Goal: Find specific page/section: Find specific page/section

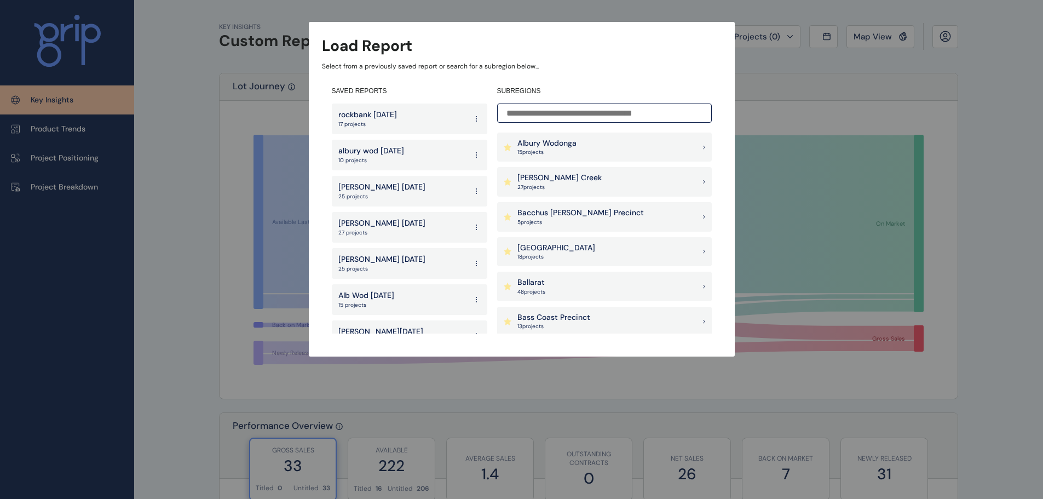
click at [601, 120] on input at bounding box center [604, 112] width 215 height 19
click at [581, 107] on input at bounding box center [604, 112] width 215 height 19
click at [581, 114] on input at bounding box center [604, 112] width 215 height 19
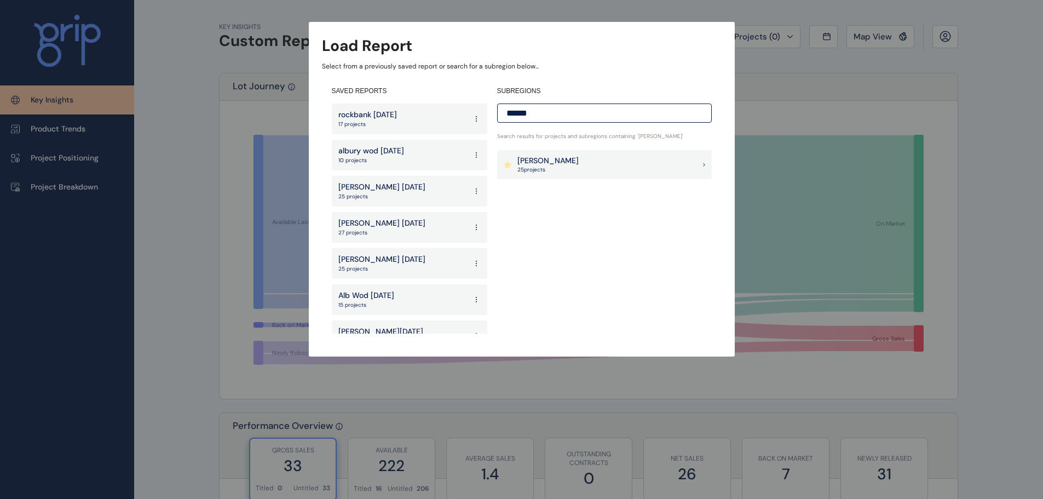
type input "******"
click at [580, 167] on div "[PERSON_NAME] 25 project s" at bounding box center [604, 165] width 215 height 30
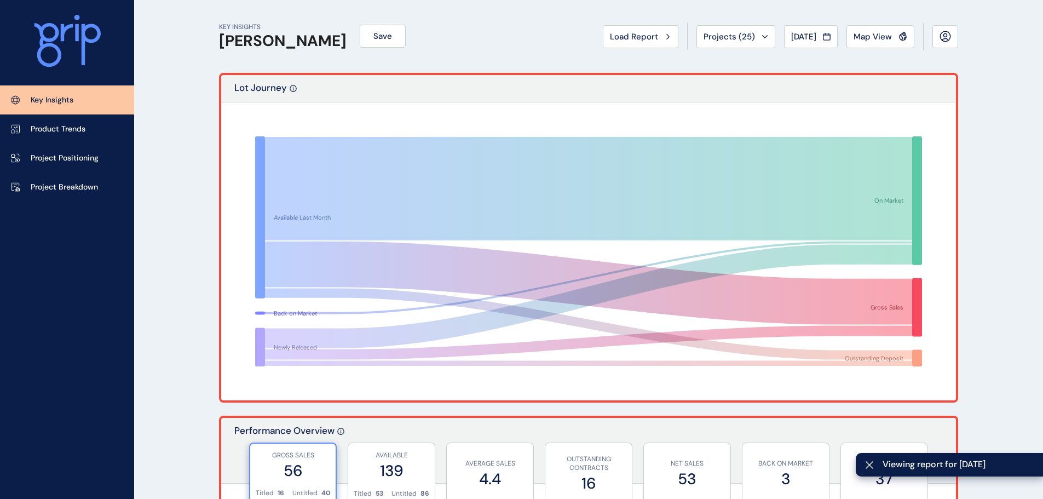
click at [808, 31] on span "[DATE]" at bounding box center [803, 36] width 25 height 11
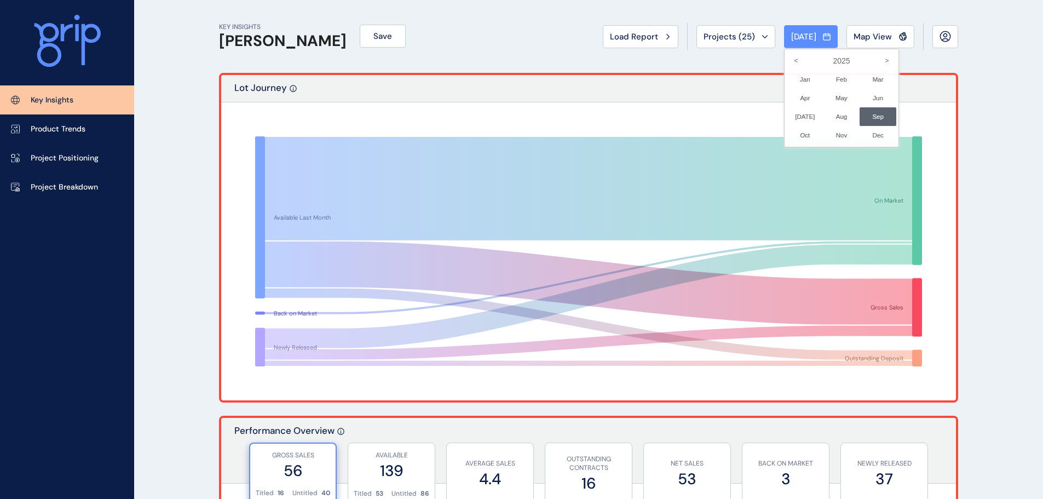
click at [827, 123] on li "Aug No report is available for this period. New months are usually published 5 …" at bounding box center [842, 116] width 37 height 19
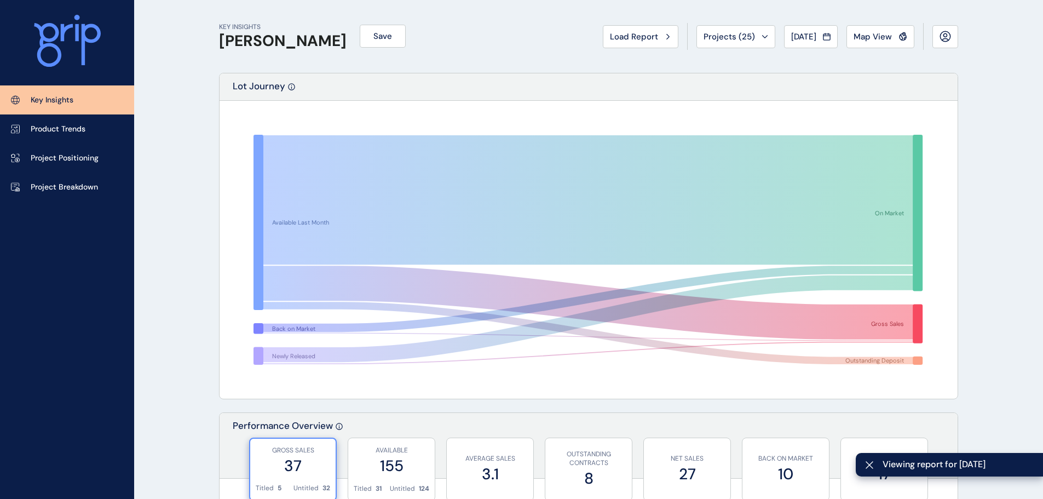
click at [798, 44] on button "[DATE]" at bounding box center [811, 36] width 54 height 23
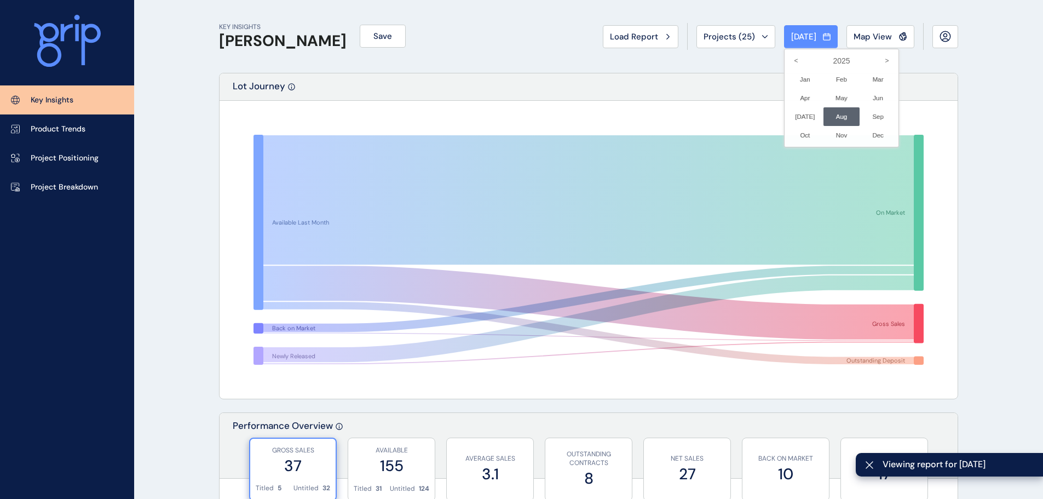
click at [863, 116] on li "Sep No report is available for this period. New months are usually published 5 …" at bounding box center [878, 116] width 37 height 19
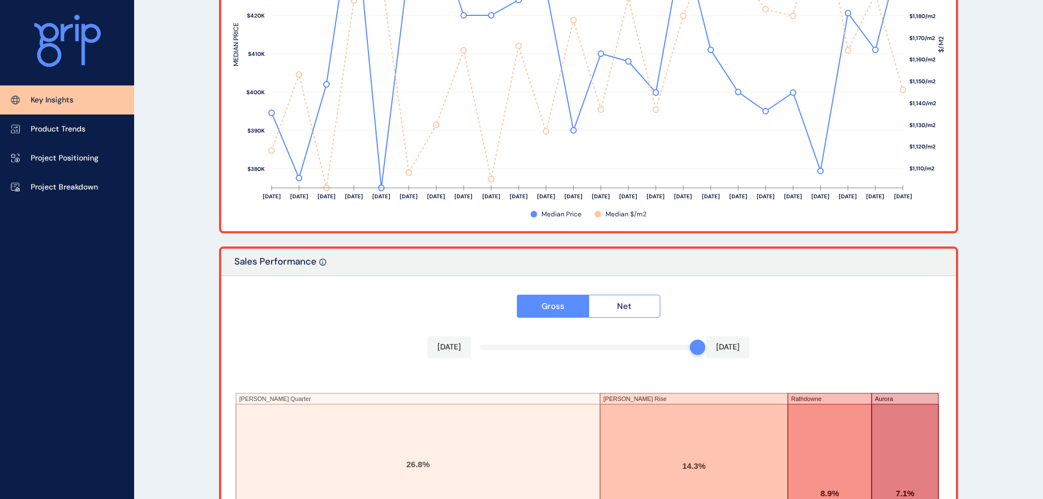
click at [84, 130] on p "Product Trends" at bounding box center [58, 129] width 55 height 11
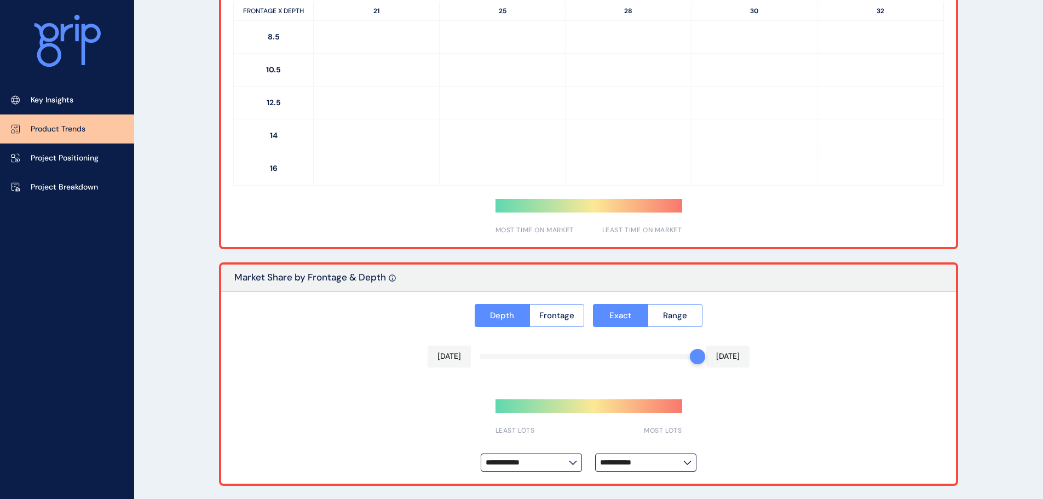
type input "**********"
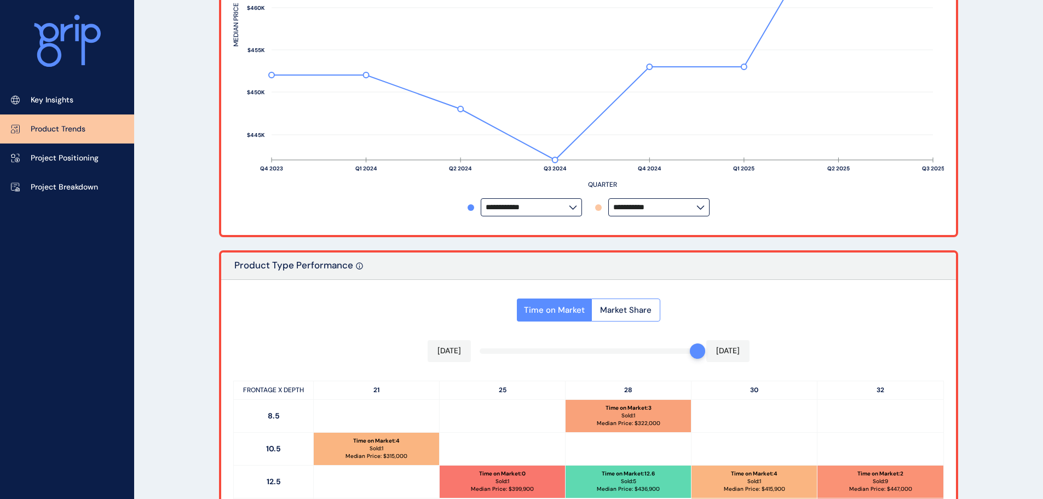
scroll to position [80, 0]
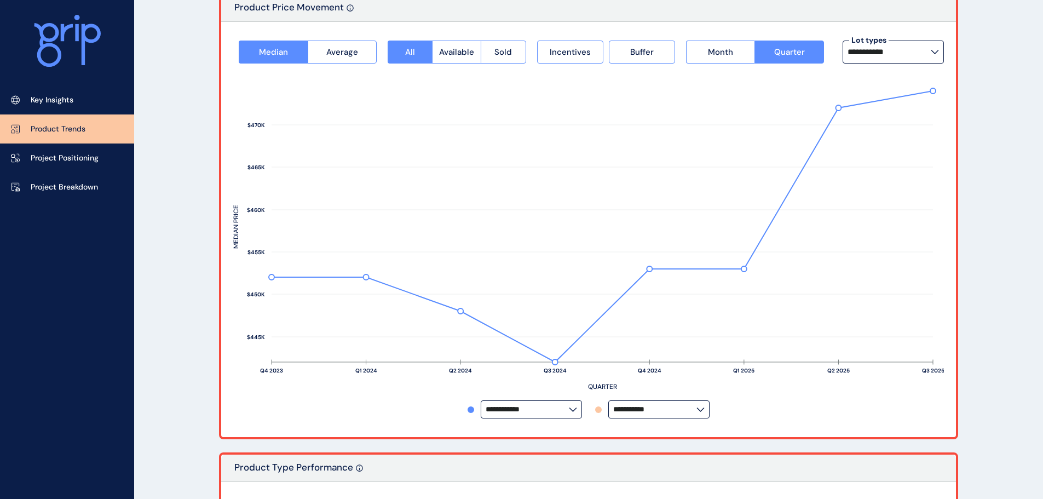
click at [79, 187] on p "Project Breakdown" at bounding box center [64, 187] width 67 height 11
